Goal: Task Accomplishment & Management: Complete application form

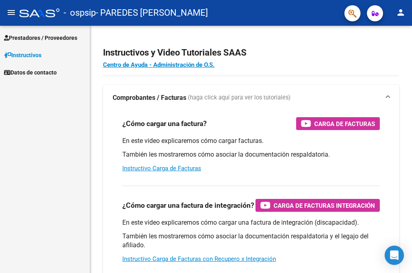
click at [37, 39] on span "Prestadores / Proveedores" at bounding box center [40, 37] width 73 height 9
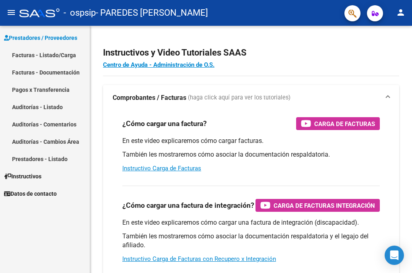
click at [61, 58] on link "Facturas - Listado/Carga" at bounding box center [45, 54] width 90 height 17
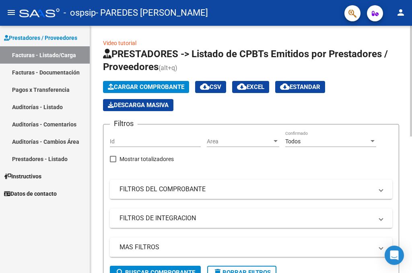
click at [142, 90] on span "Cargar Comprobante" at bounding box center [146, 86] width 76 height 7
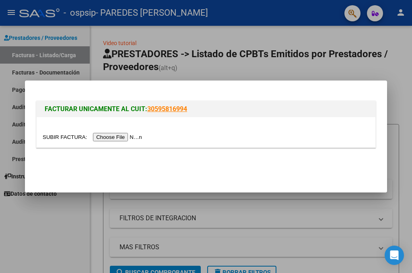
click at [130, 138] on input "file" at bounding box center [94, 137] width 102 height 8
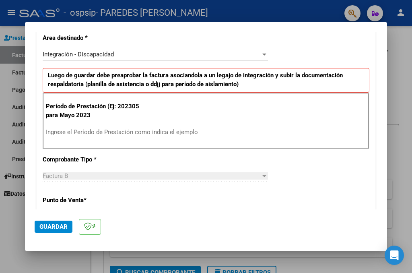
scroll to position [188, 0]
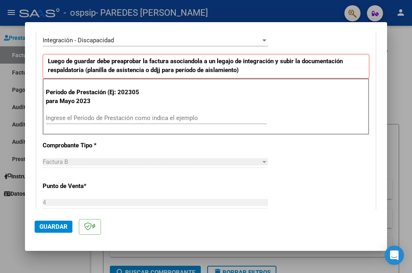
click at [153, 118] on input "Ingrese el Período de Prestación como indica el ejemplo" at bounding box center [156, 117] width 221 height 7
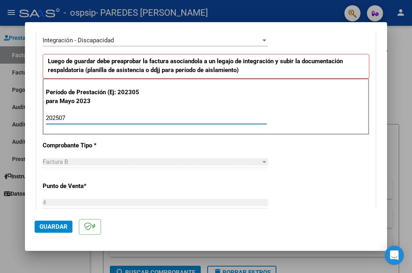
type input "202507"
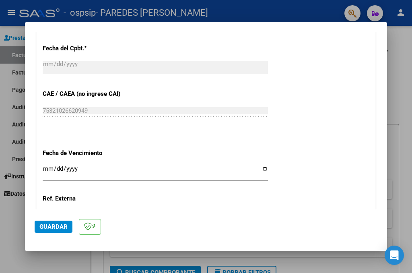
scroll to position [456, 0]
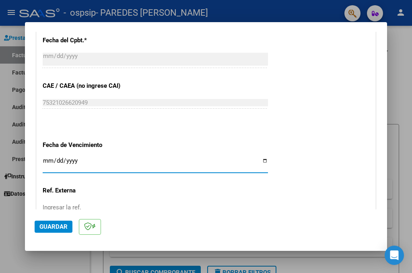
click at [260, 157] on input "Ingresar la fecha" at bounding box center [155, 163] width 225 height 13
type input "[DATE]"
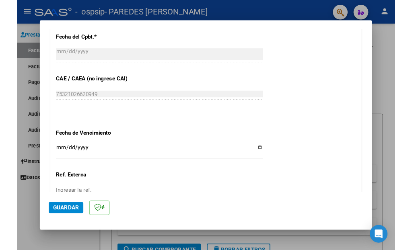
scroll to position [529, 0]
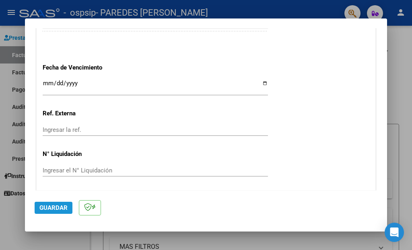
click at [55, 208] on span "Guardar" at bounding box center [53, 207] width 28 height 7
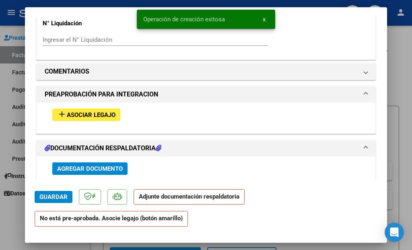
scroll to position [717, 0]
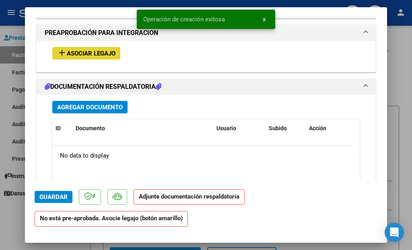
click at [84, 48] on button "add Asociar Legajo" at bounding box center [86, 53] width 68 height 12
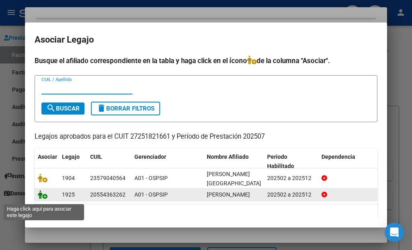
click at [44, 198] on icon at bounding box center [43, 194] width 10 height 9
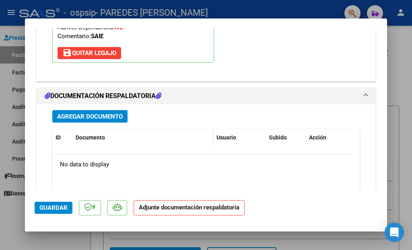
scroll to position [847, 0]
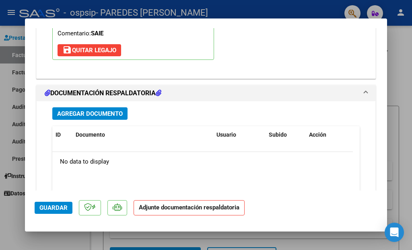
click at [95, 107] on button "Agregar Documento" at bounding box center [89, 113] width 75 height 12
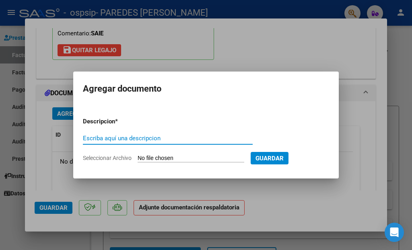
click at [160, 139] on input "Escriba aquí una descripcion" at bounding box center [168, 138] width 170 height 7
type input "ASISTENCIA"
click at [176, 156] on input "Seleccionar Archivo" at bounding box center [191, 159] width 107 height 8
type input "C:\fakepath\[PERSON_NAME][DATE].pdf"
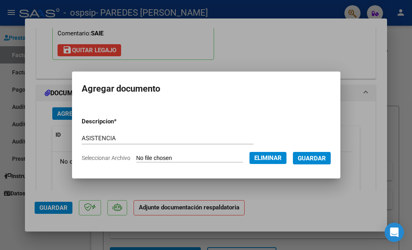
click at [316, 153] on button "Guardar" at bounding box center [312, 158] width 38 height 12
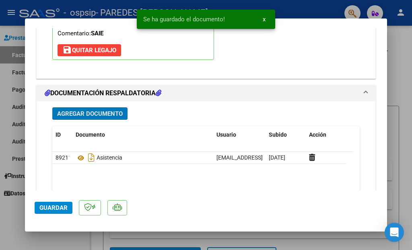
click at [62, 205] on span "Guardar" at bounding box center [53, 207] width 28 height 7
click at [395, 60] on div at bounding box center [206, 125] width 412 height 250
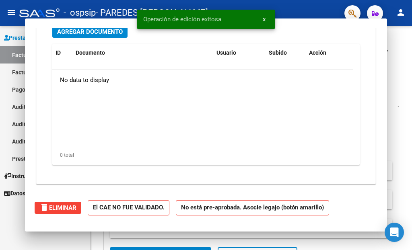
scroll to position [0, 0]
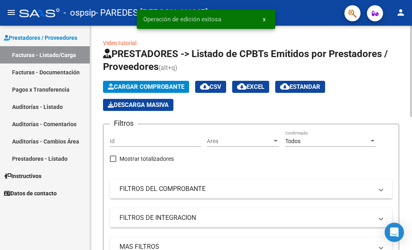
click at [115, 85] on span "Cargar Comprobante" at bounding box center [146, 86] width 76 height 7
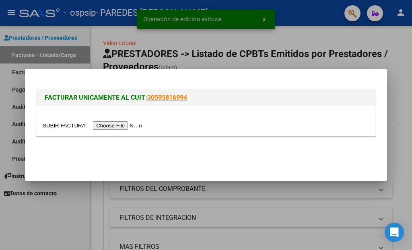
click at [138, 126] on input "file" at bounding box center [94, 126] width 102 height 8
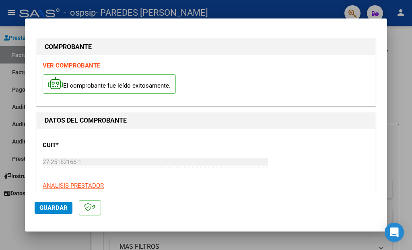
scroll to position [142, 0]
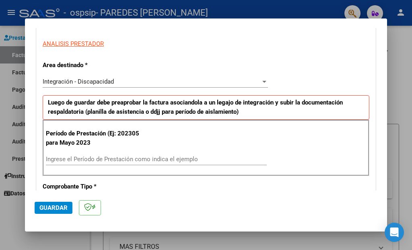
click at [121, 156] on input "Ingrese el Período de Prestación como indica el ejemplo" at bounding box center [156, 159] width 221 height 7
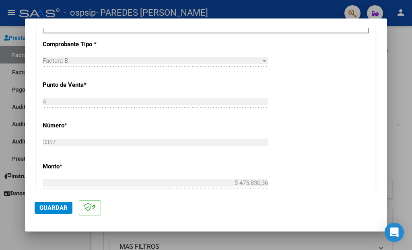
scroll to position [427, 0]
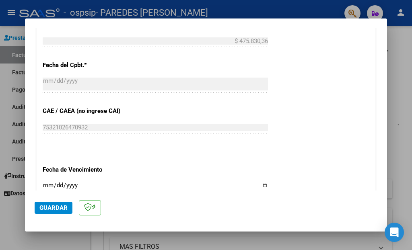
type input "202507"
click at [258, 182] on input "Ingresar la fecha" at bounding box center [155, 188] width 225 height 13
type input "[DATE]"
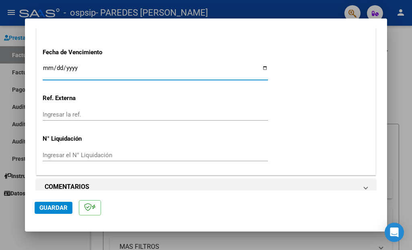
click at [48, 208] on span "Guardar" at bounding box center [53, 207] width 28 height 7
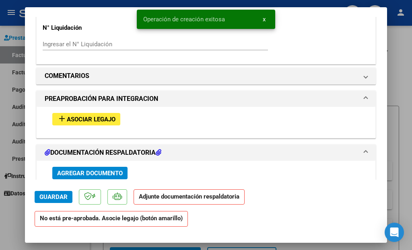
scroll to position [649, 0]
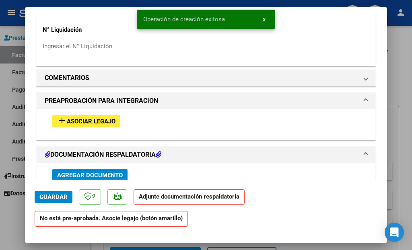
click at [96, 118] on span "Asociar Legajo" at bounding box center [91, 121] width 49 height 7
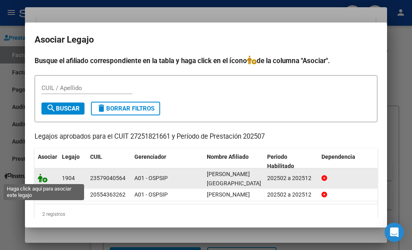
click at [43, 178] on icon at bounding box center [43, 178] width 10 height 9
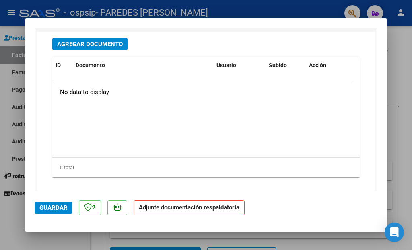
scroll to position [774, 0]
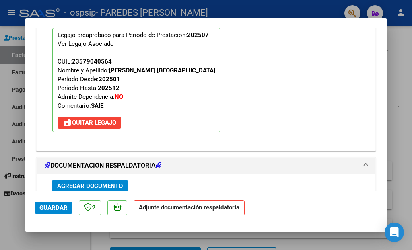
click at [107, 183] on span "Agregar Documento" at bounding box center [90, 186] width 66 height 7
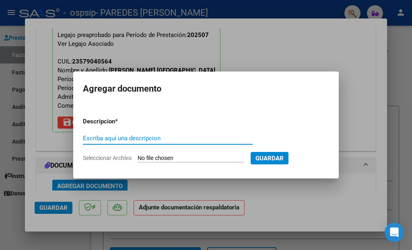
click at [178, 137] on input "Escriba aquí una descripcion" at bounding box center [168, 138] width 170 height 7
type input "ASISTENCIA"
click at [204, 155] on input "Seleccionar Archivo" at bounding box center [191, 159] width 107 height 8
type input "C:\fakepath\CamScanner [DATE] 19.44_copia.pdf"
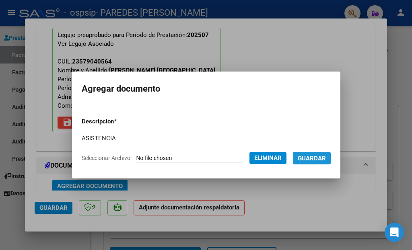
click at [322, 163] on button "Guardar" at bounding box center [312, 158] width 38 height 12
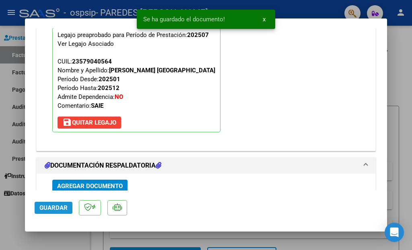
click at [54, 208] on span "Guardar" at bounding box center [53, 207] width 28 height 7
click at [399, 79] on div at bounding box center [206, 125] width 412 height 250
